Goal: Navigation & Orientation: Find specific page/section

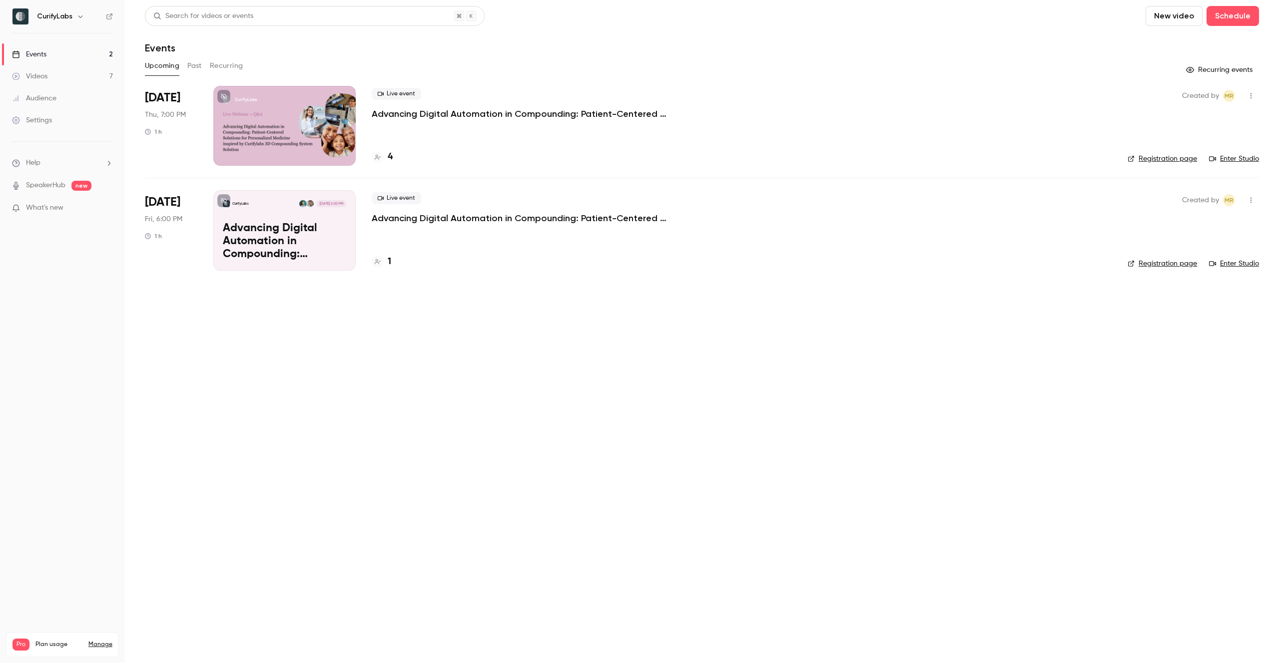
click at [481, 138] on div "Live event Advancing Digital Automation in Compounding: Patient-Centered Soluti…" at bounding box center [742, 126] width 740 height 80
click at [388, 156] on h4 "4" at bounding box center [390, 156] width 5 height 13
click at [390, 261] on h4 "1" at bounding box center [389, 261] width 3 height 13
